Goal: Information Seeking & Learning: Learn about a topic

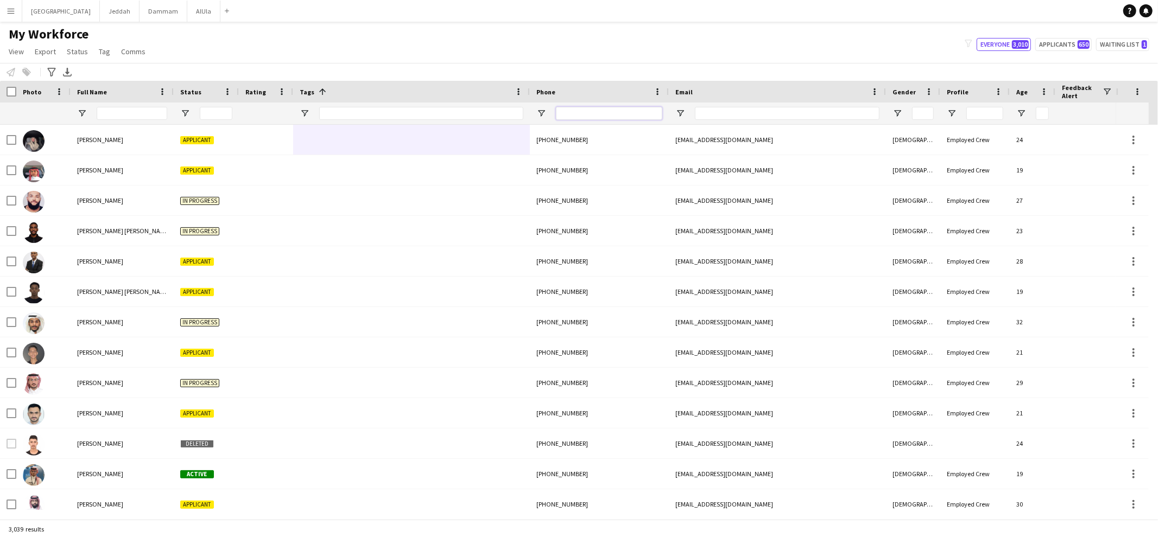
click at [620, 117] on input "Phone Filter Input" at bounding box center [609, 113] width 106 height 13
paste input "**********"
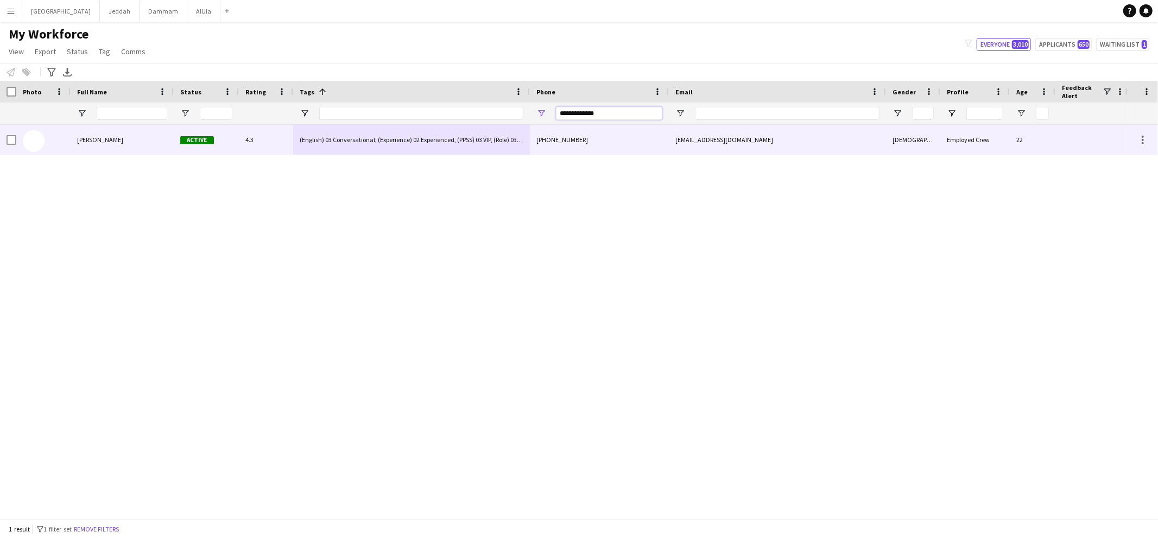
type input "**********"
click at [100, 143] on span "[PERSON_NAME]" at bounding box center [100, 140] width 46 height 8
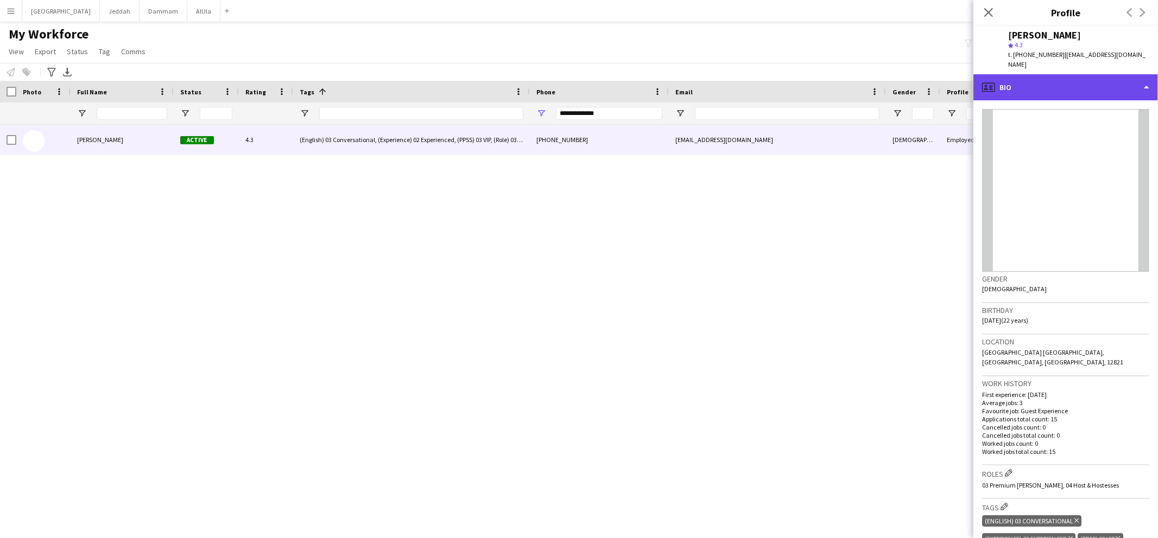
click at [1058, 81] on div "profile Bio" at bounding box center [1065, 87] width 185 height 26
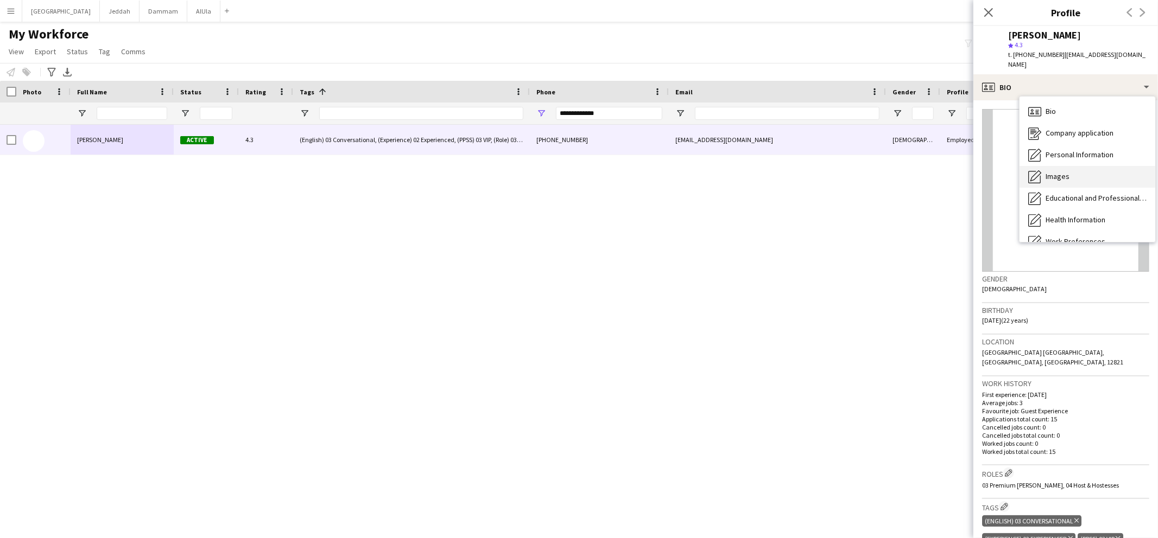
click at [1083, 166] on div "Images Images" at bounding box center [1087, 177] width 136 height 22
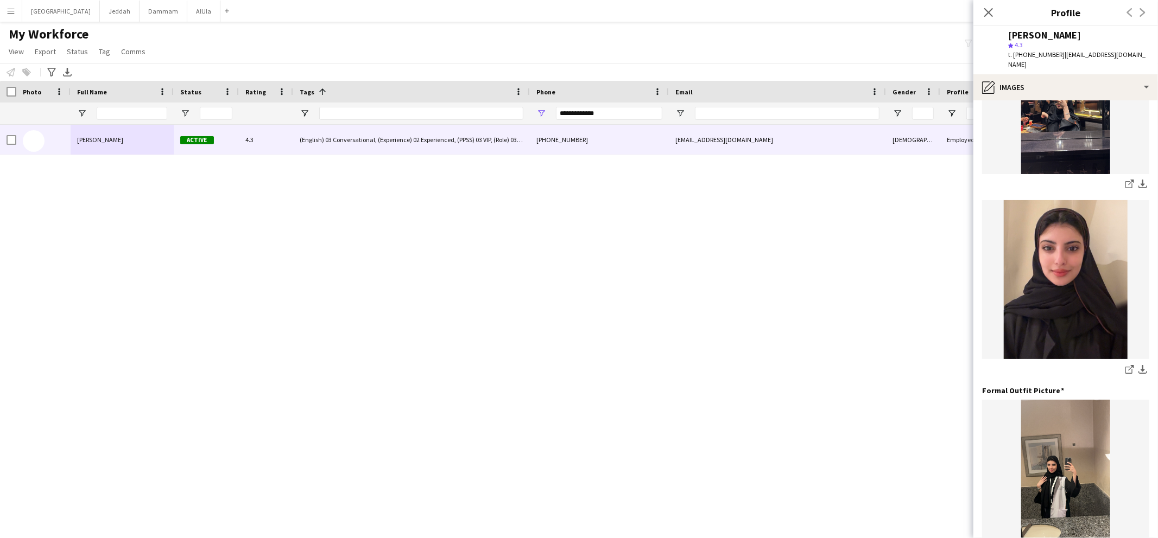
scroll to position [404, 0]
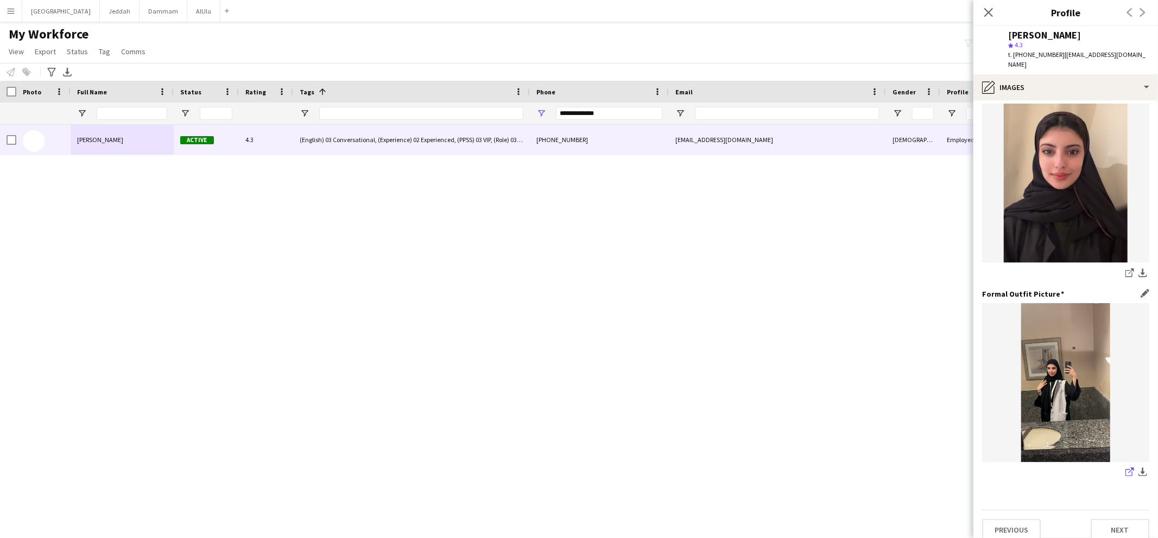
click at [1125, 468] on icon "share-external-link-1" at bounding box center [1129, 472] width 9 height 9
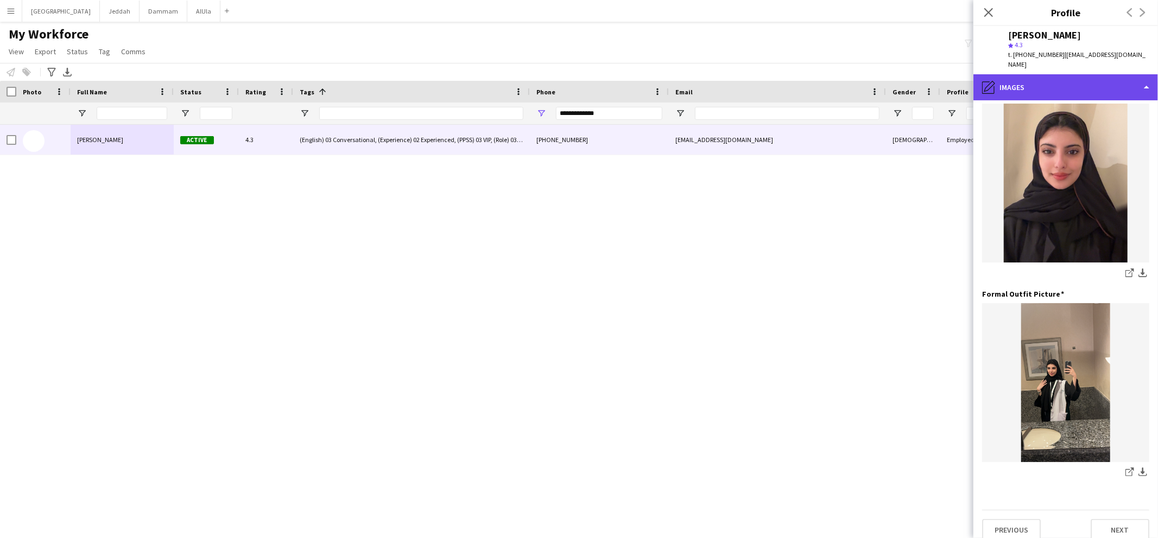
click at [1103, 80] on div "pencil4 Images" at bounding box center [1065, 87] width 185 height 26
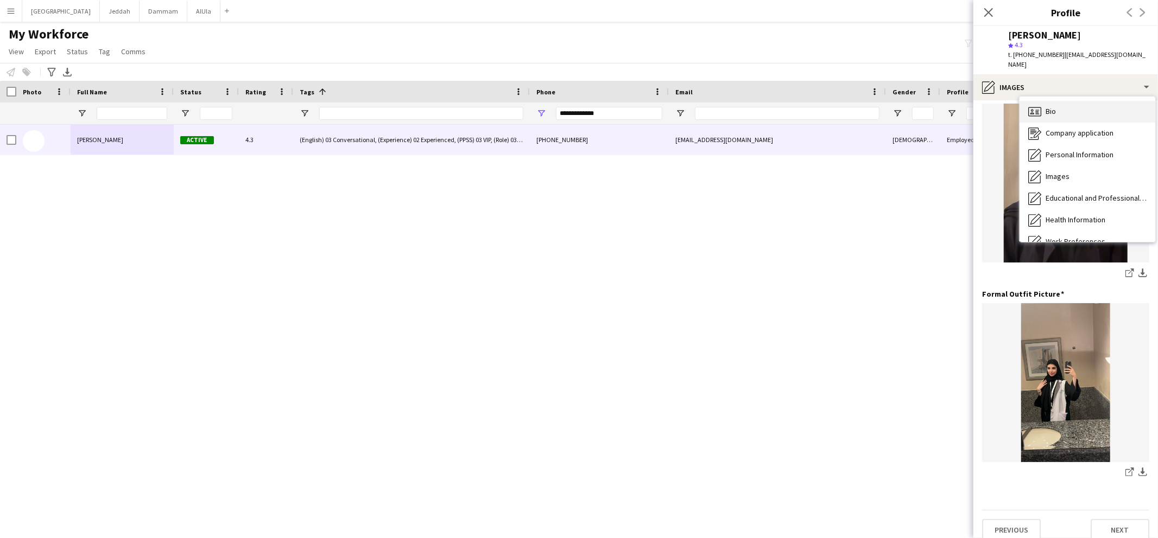
click at [1112, 106] on div "Bio Bio" at bounding box center [1087, 112] width 136 height 22
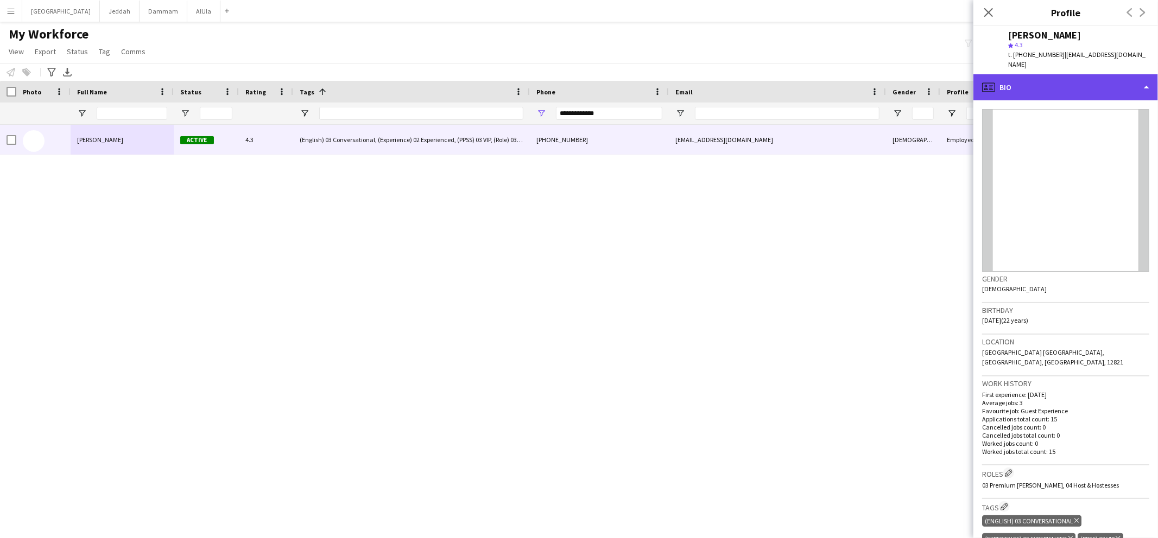
click at [1089, 87] on div "profile Bio" at bounding box center [1065, 87] width 185 height 26
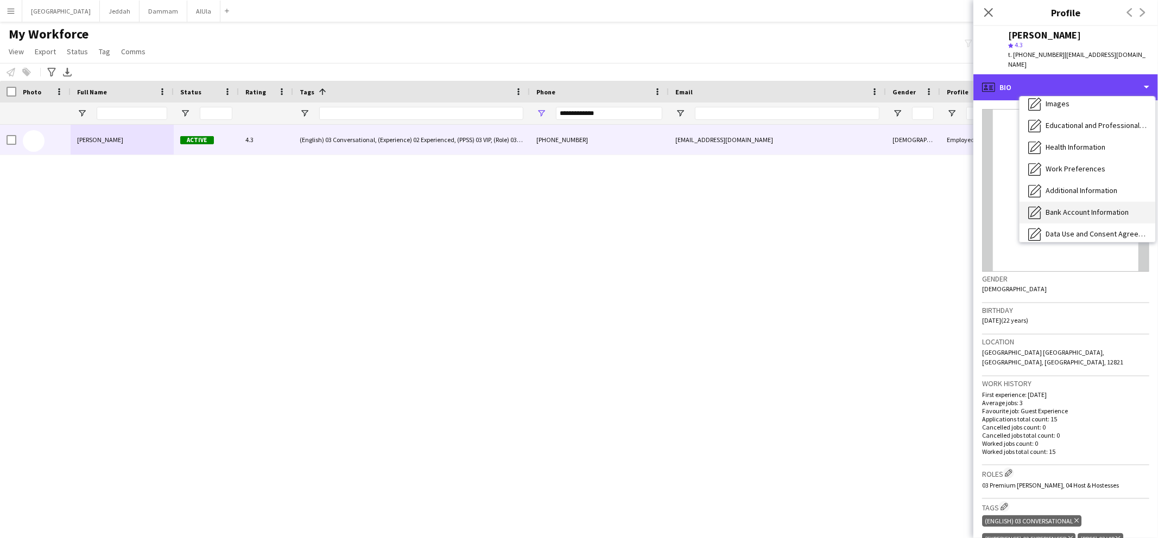
scroll to position [123, 0]
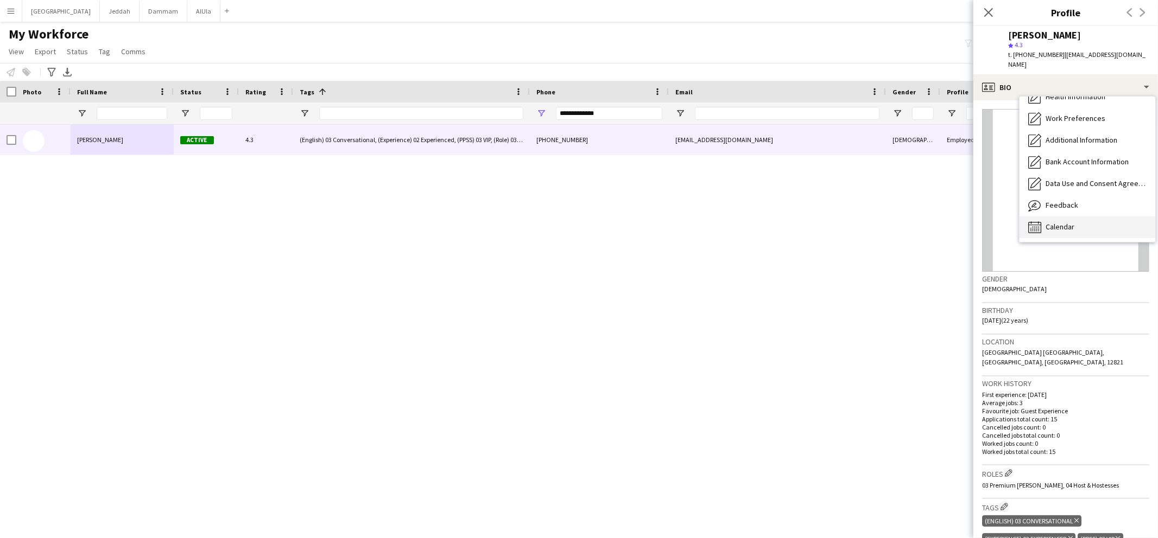
click at [1076, 217] on div "Calendar Calendar" at bounding box center [1087, 228] width 136 height 22
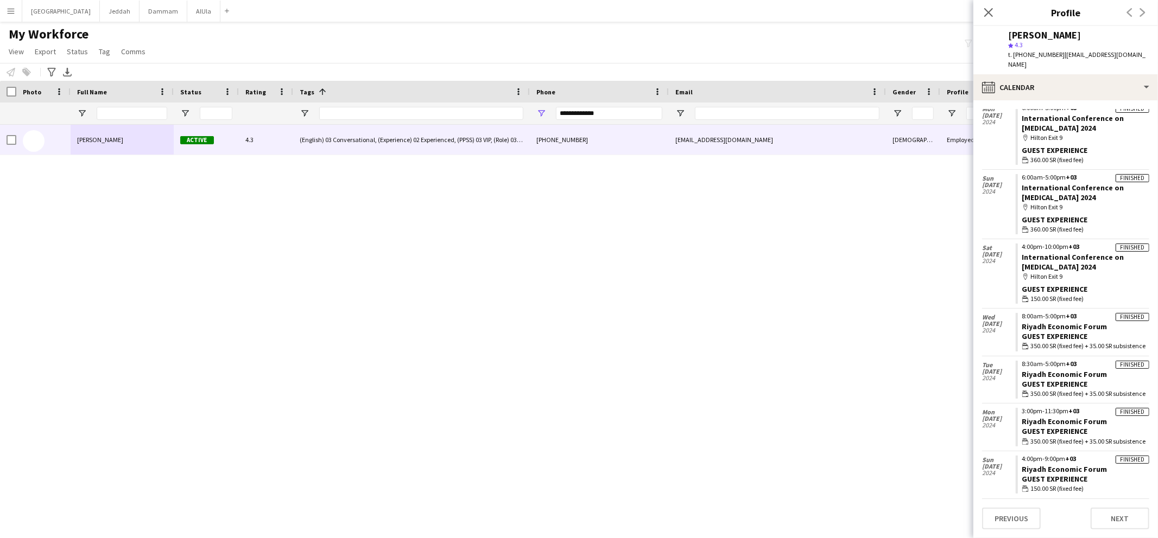
scroll to position [0, 0]
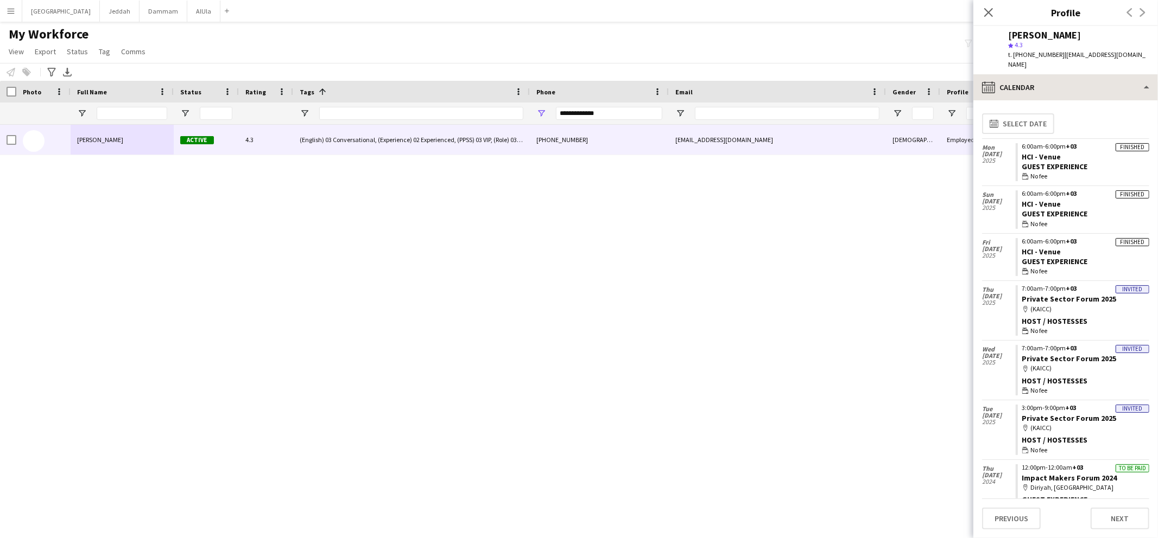
click at [1063, 100] on app-calendar-tab "calendar-full Select date [DATE] Finished 6:00am-6:00pm +03 HCI - Venue Guest E…" at bounding box center [1065, 319] width 185 height 438
click at [1065, 83] on div "calendar-full Calendar" at bounding box center [1065, 87] width 185 height 26
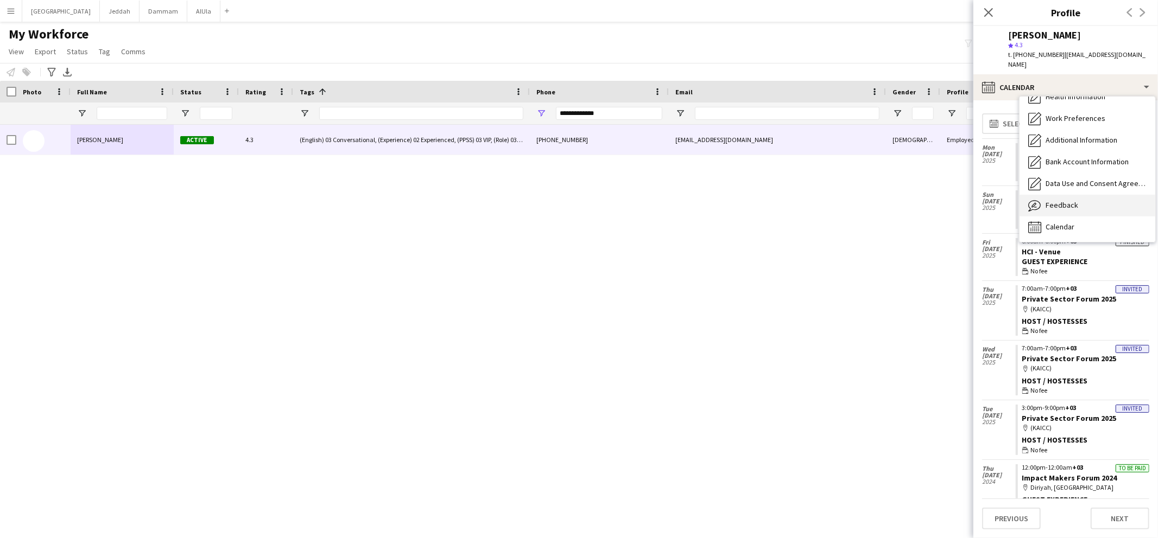
click at [1073, 195] on div "Feedback Feedback" at bounding box center [1087, 206] width 136 height 22
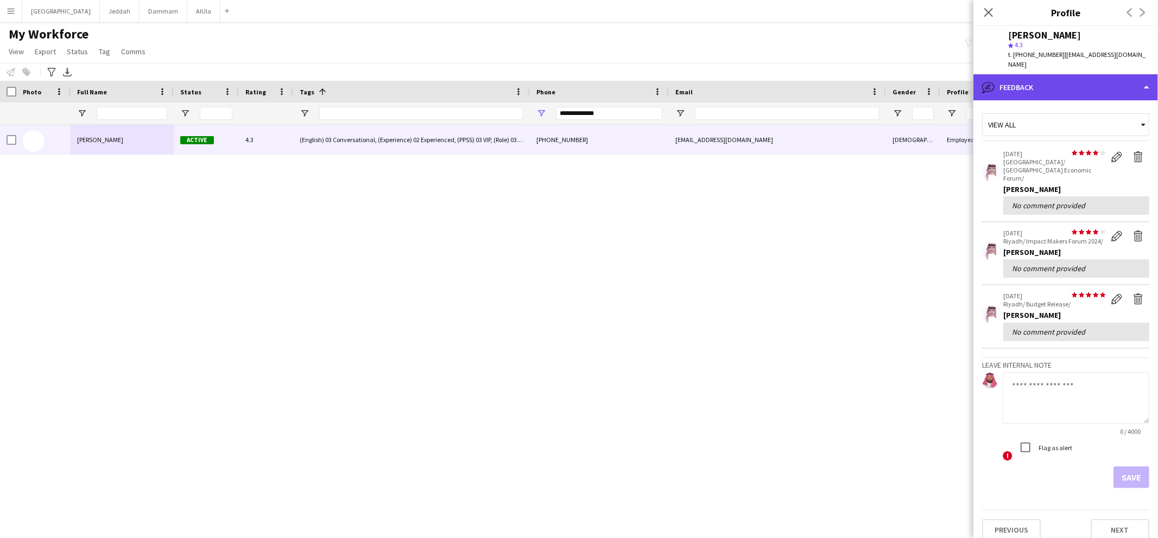
click at [1049, 76] on div "bubble-pencil Feedback" at bounding box center [1065, 87] width 185 height 26
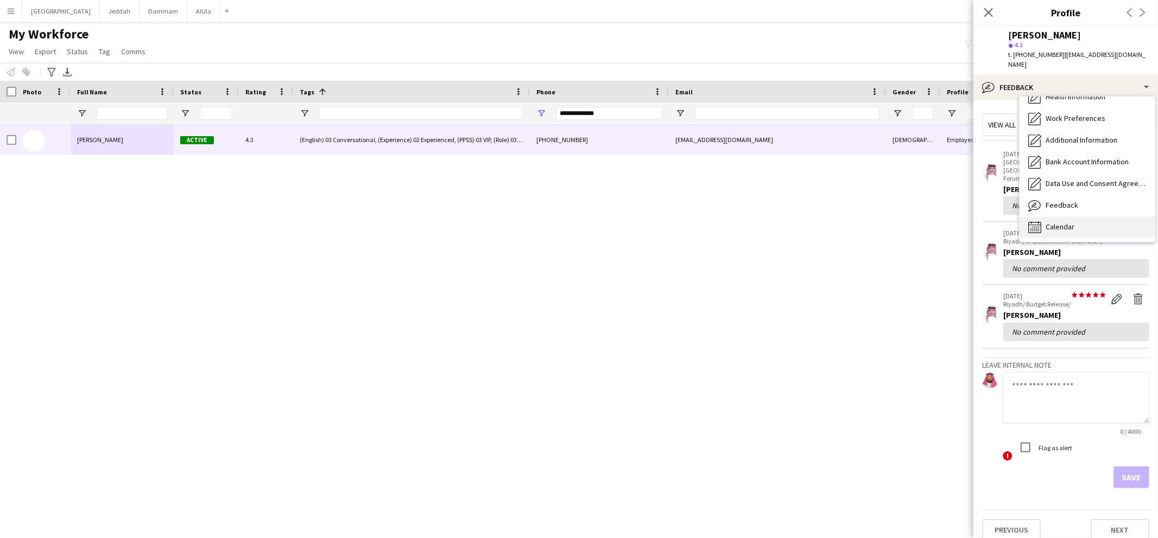
click at [1062, 222] on span "Calendar" at bounding box center [1059, 227] width 29 height 10
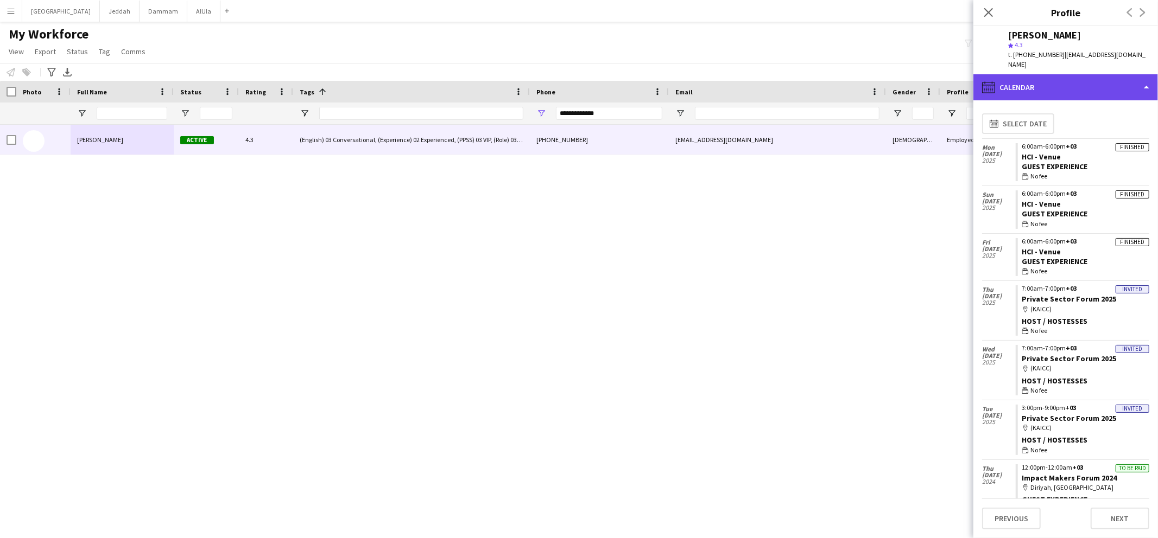
click at [1044, 74] on div "calendar-full Calendar" at bounding box center [1065, 87] width 185 height 26
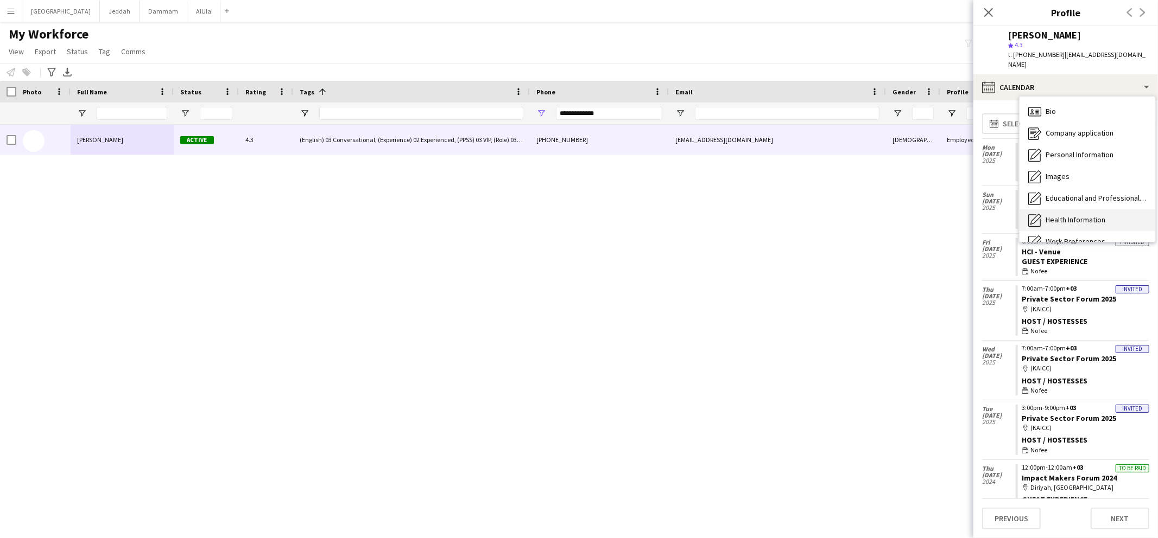
click at [1055, 101] on div "Bio Bio" at bounding box center [1087, 112] width 136 height 22
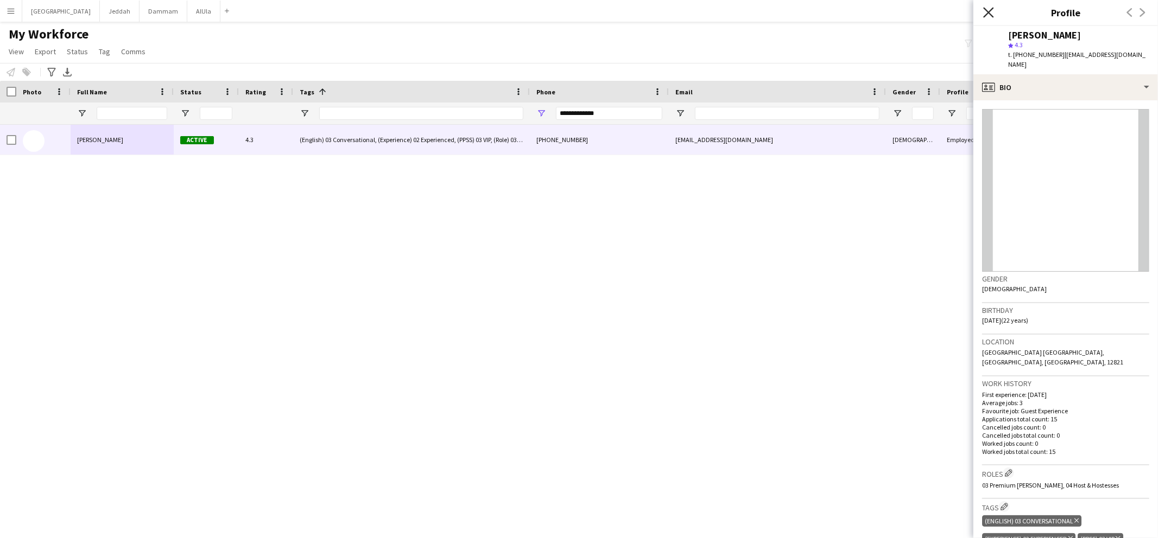
click at [984, 13] on icon "Close pop-in" at bounding box center [988, 12] width 10 height 10
